Goal: Check status

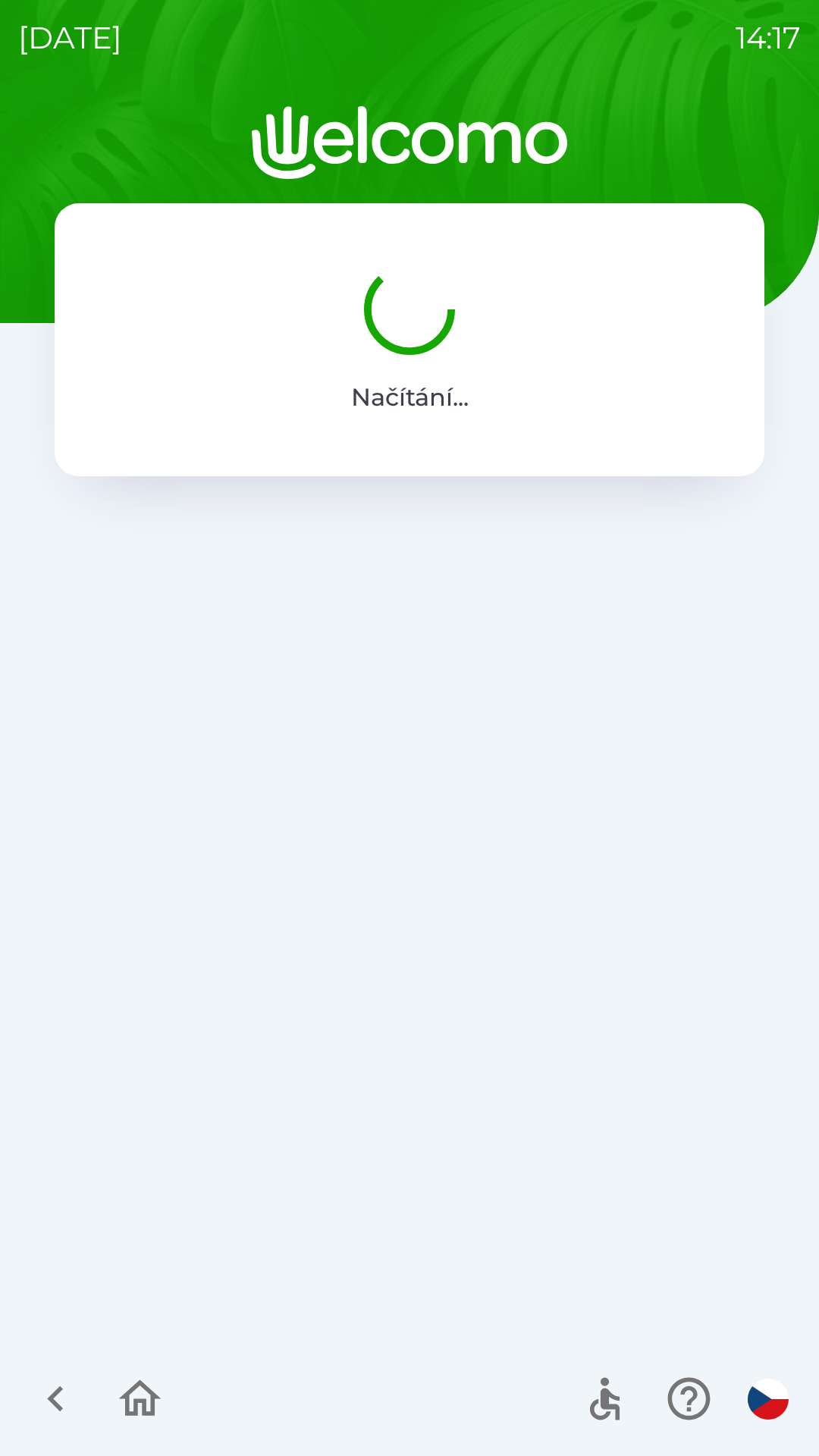
click at [0, 0] on div "[DATE] 14:17 Načítání ..." at bounding box center [409, 728] width 819 height 1456
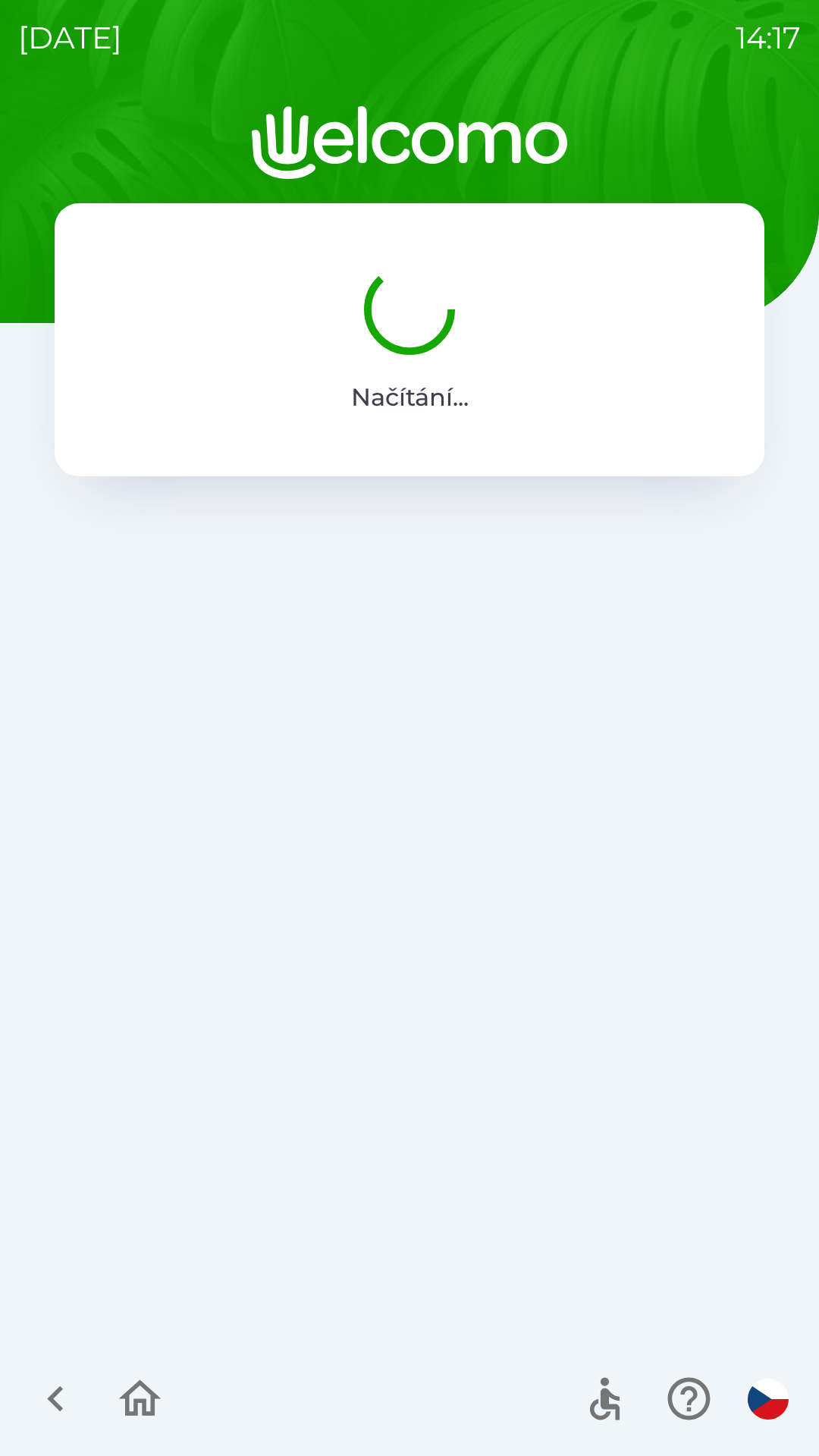
click at [0, 0] on div "[DATE] 14:17 Načítání ..." at bounding box center [409, 728] width 819 height 1456
